Goal: Use online tool/utility: Utilize a website feature to perform a specific function

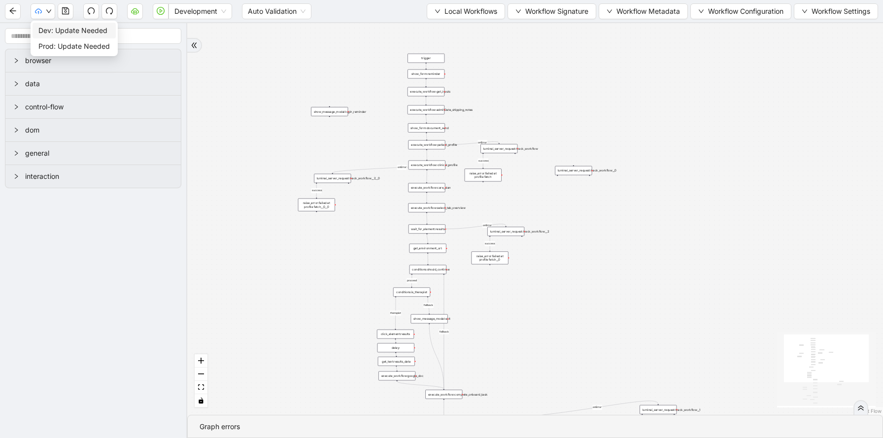
click at [44, 33] on span "Dev: Update Needed" at bounding box center [73, 30] width 71 height 11
click at [45, 14] on button "button" at bounding box center [43, 11] width 25 height 16
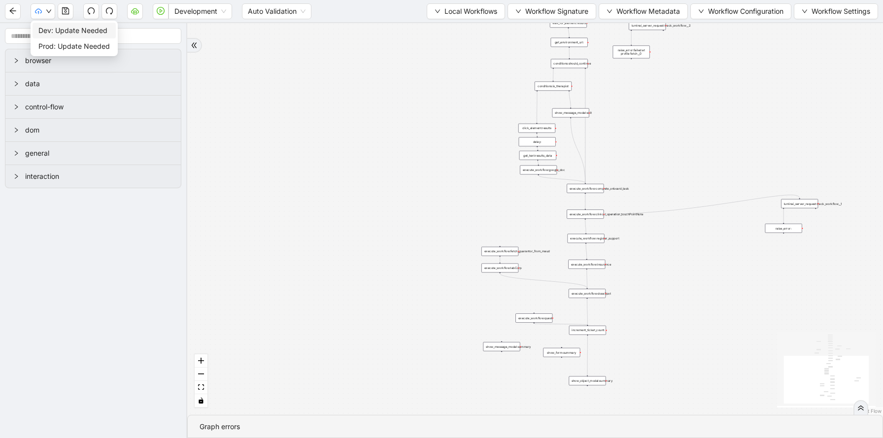
click at [71, 30] on span "Dev: Update Needed" at bounding box center [73, 30] width 71 height 11
click at [71, 46] on span "Prod: Update Needed" at bounding box center [73, 46] width 71 height 11
click at [488, 14] on span "Local Workflows" at bounding box center [471, 11] width 53 height 11
click at [470, 30] on span "Select" at bounding box center [461, 30] width 64 height 11
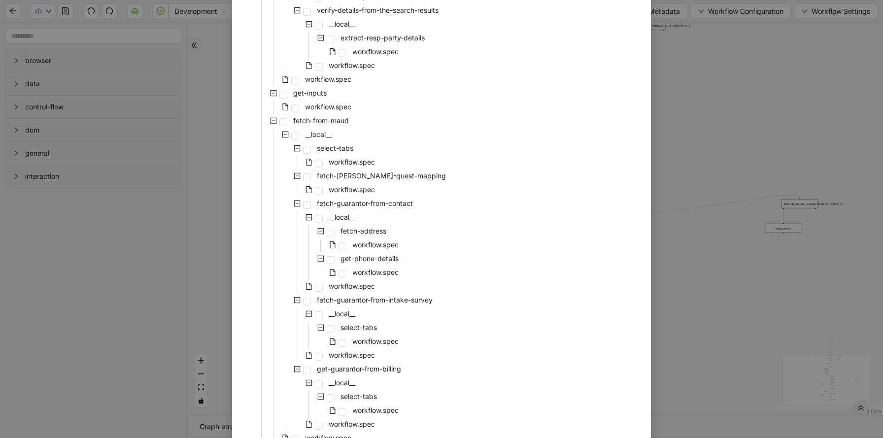
scroll to position [2012, 0]
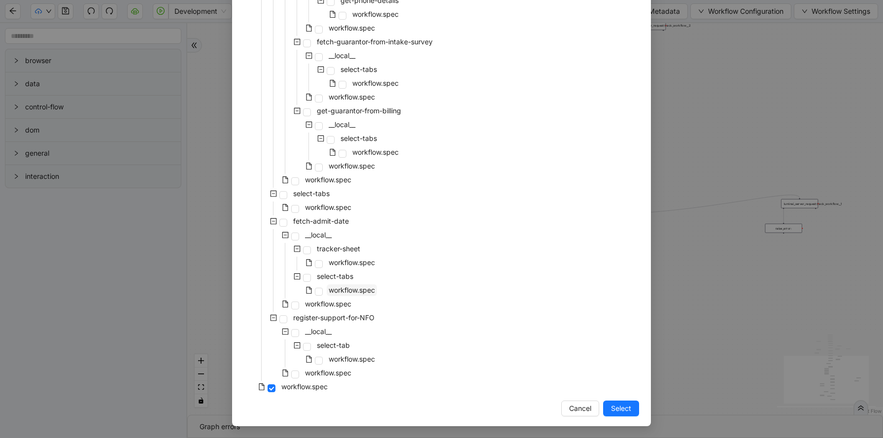
click at [363, 292] on span "workflow.spec" at bounding box center [352, 290] width 46 height 8
click at [625, 407] on span "Select" at bounding box center [621, 408] width 20 height 11
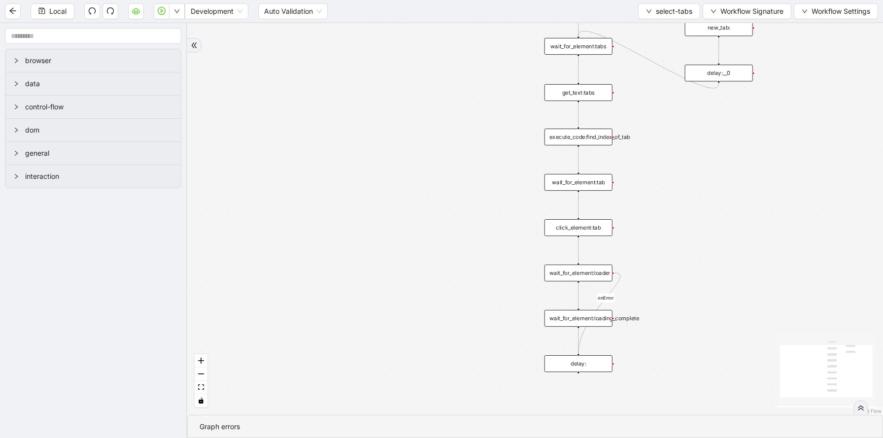
drag, startPoint x: 692, startPoint y: 303, endPoint x: 674, endPoint y: 227, distance: 77.6
click at [675, 228] on div "onError trigger wait_for_element:tabs get_text:tabs wait_for_element:loader wai…" at bounding box center [535, 219] width 696 height 392
click at [582, 137] on div "execute_code:find_index_of_tab" at bounding box center [577, 134] width 68 height 17
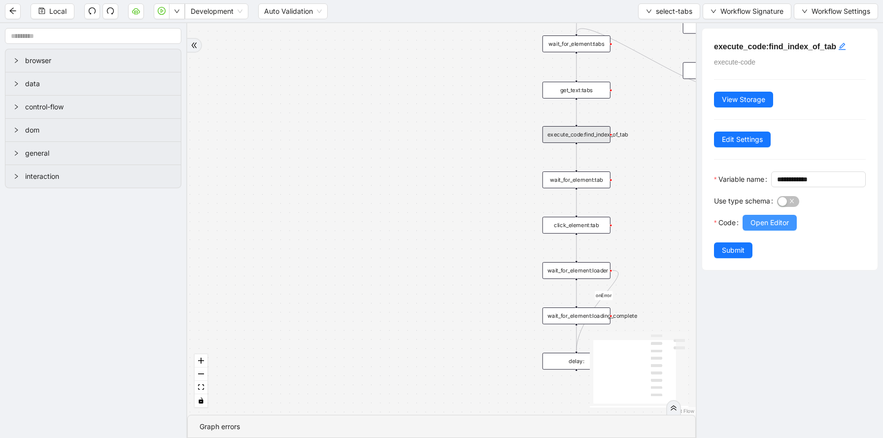
click at [788, 231] on button "Open Editor" at bounding box center [770, 223] width 54 height 16
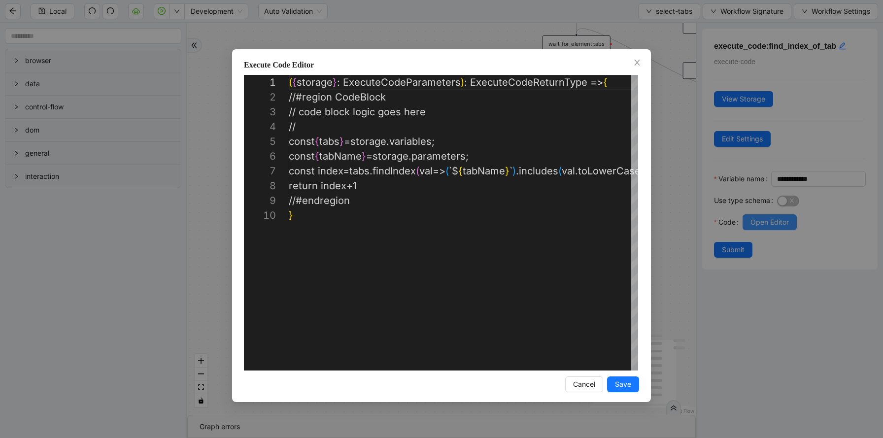
scroll to position [133, 0]
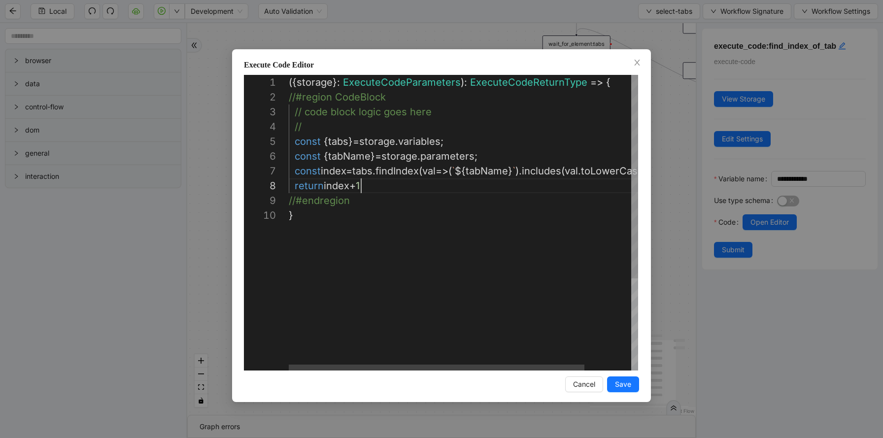
click at [426, 189] on div "({ storage }: ExecuteCodeParameters ): ExecuteCodeReturnType => { //#region Cod…" at bounding box center [491, 289] width 404 height 429
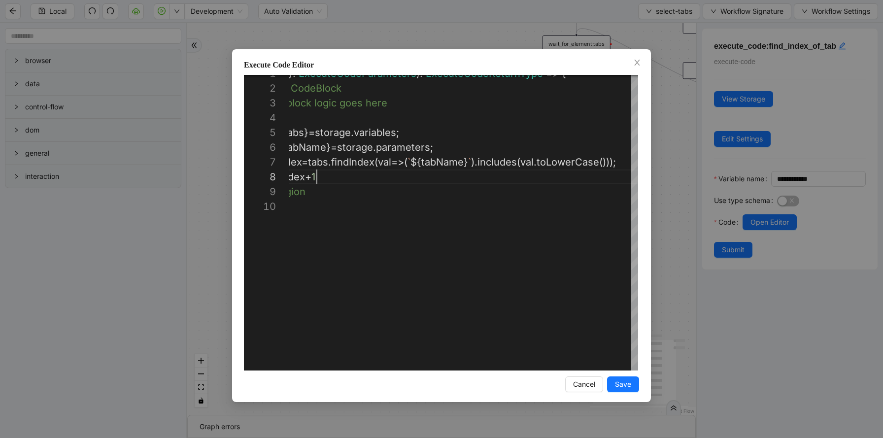
click at [495, 34] on div "**********" at bounding box center [441, 219] width 883 height 438
